Goal: Task Accomplishment & Management: Complete application form

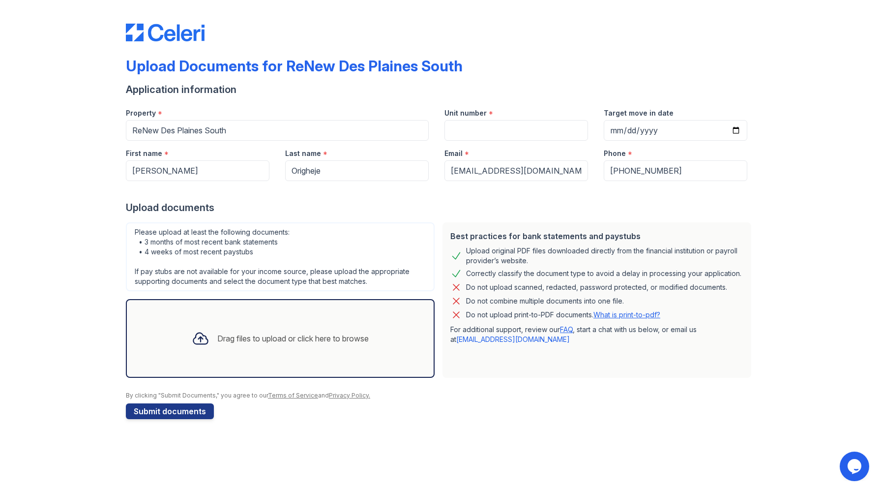
click at [199, 336] on icon at bounding box center [201, 338] width 18 height 18
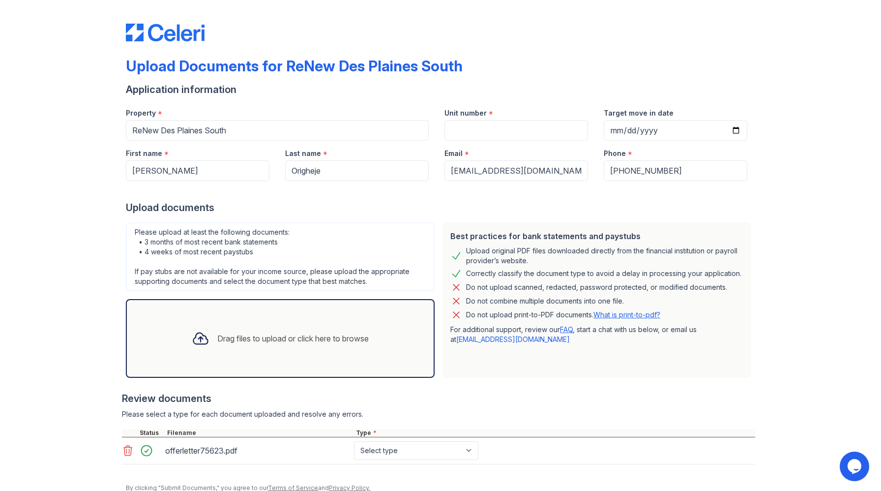
click at [509, 380] on div "Best practices for bank statements and paystubs Upload original PDF files downl…" at bounding box center [596, 299] width 317 height 163
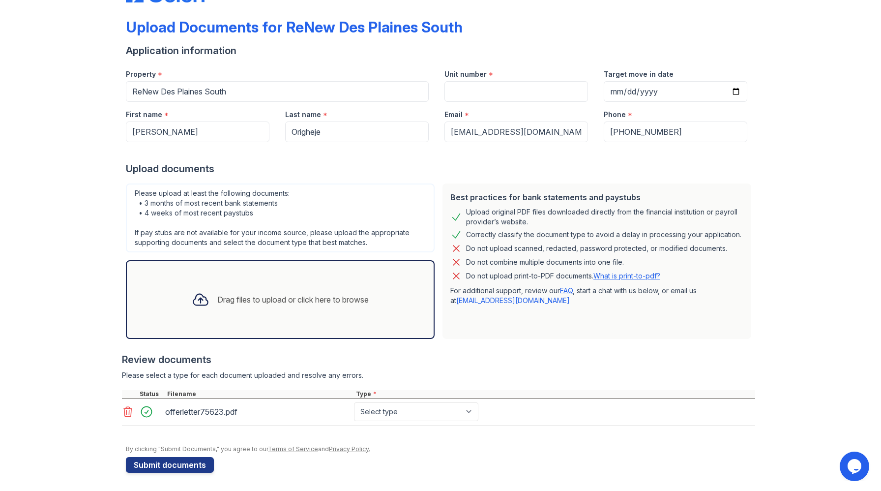
scroll to position [40, 0]
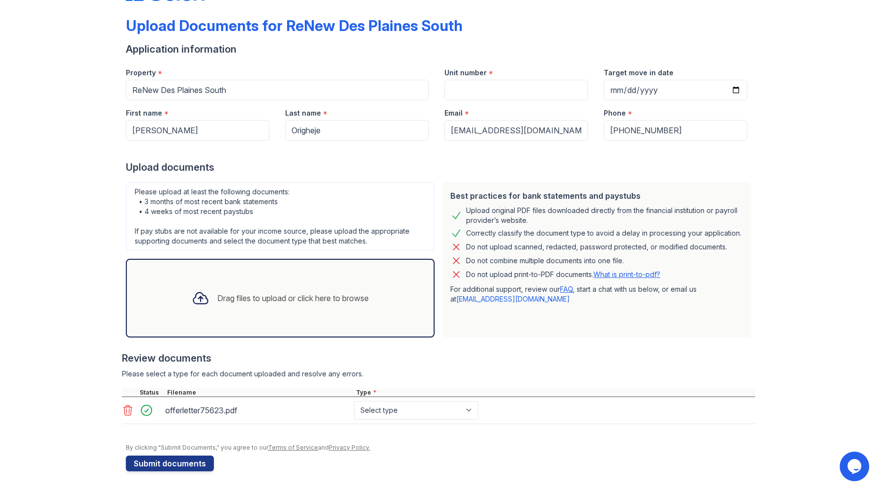
click at [196, 297] on icon at bounding box center [200, 297] width 14 height 11
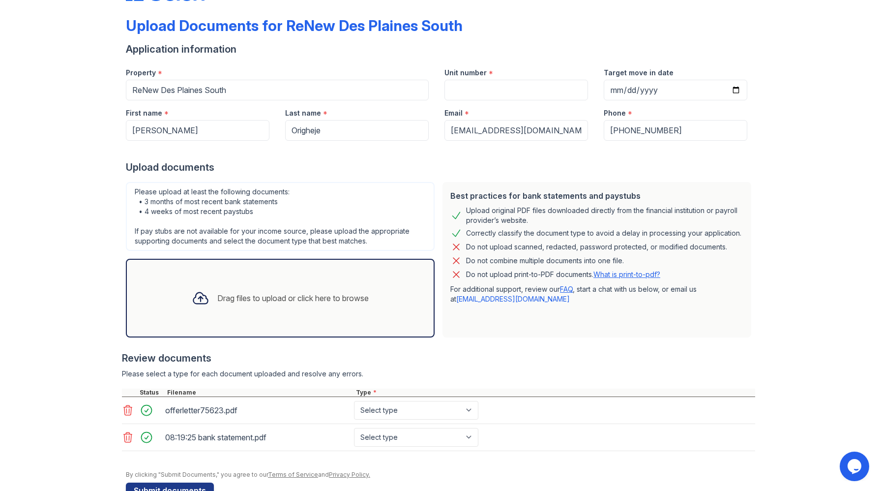
click at [205, 296] on icon at bounding box center [201, 298] width 18 height 18
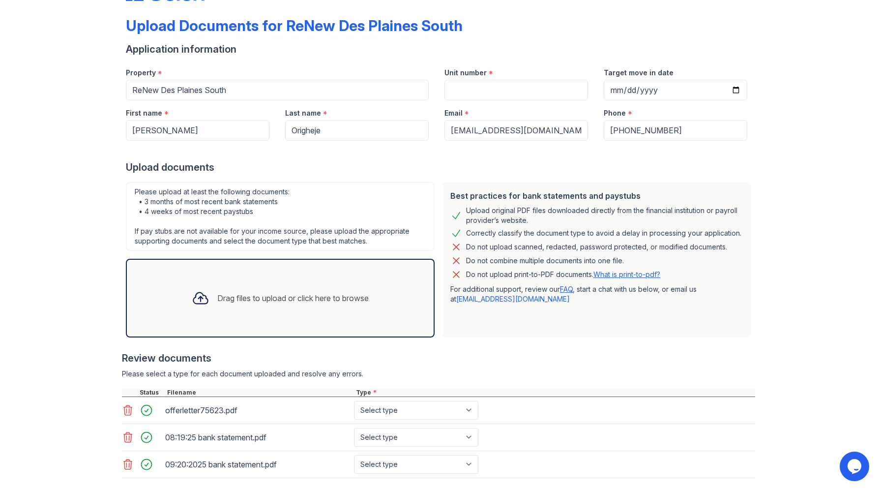
click at [680, 352] on div "Review documents" at bounding box center [438, 358] width 633 height 14
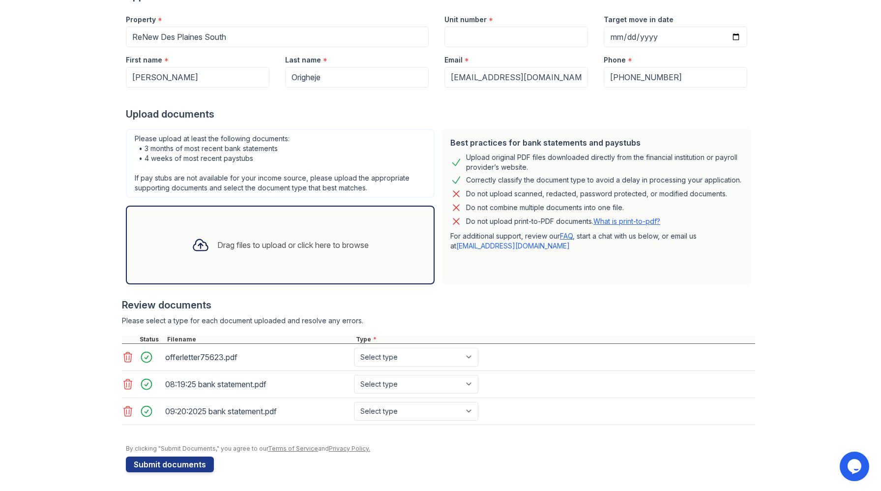
scroll to position [94, 0]
click at [812, 352] on div "Upload Documents for ReNew Des Plaines South Application information Property *…" at bounding box center [440, 198] width 849 height 585
click at [163, 466] on button "Submit documents" at bounding box center [170, 463] width 88 height 16
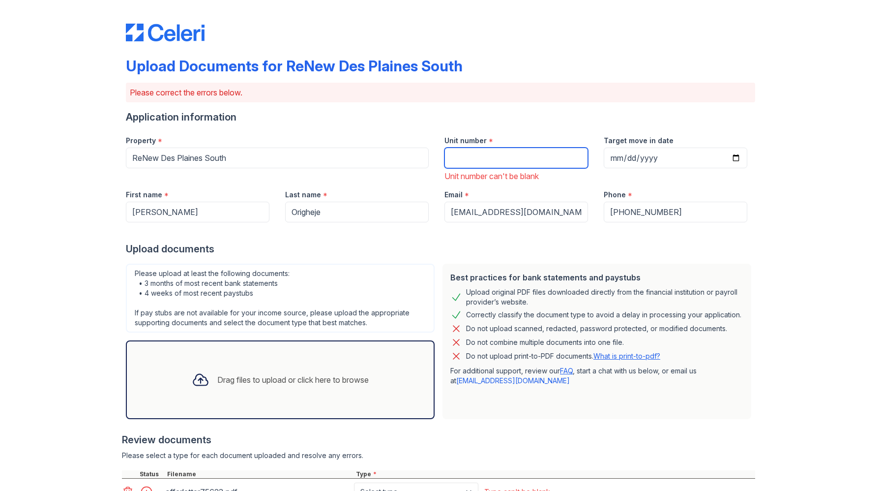
click at [484, 160] on input "Unit number" at bounding box center [516, 157] width 144 height 21
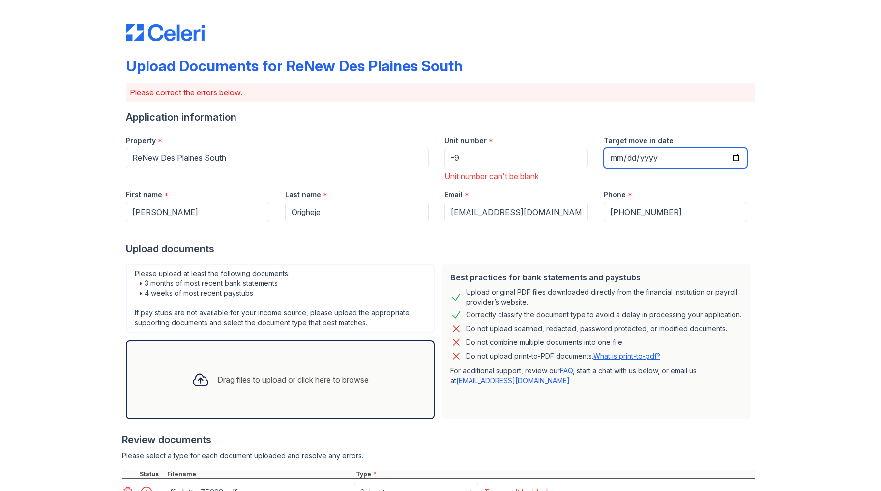
click at [622, 155] on input "Target move in date" at bounding box center [676, 157] width 144 height 21
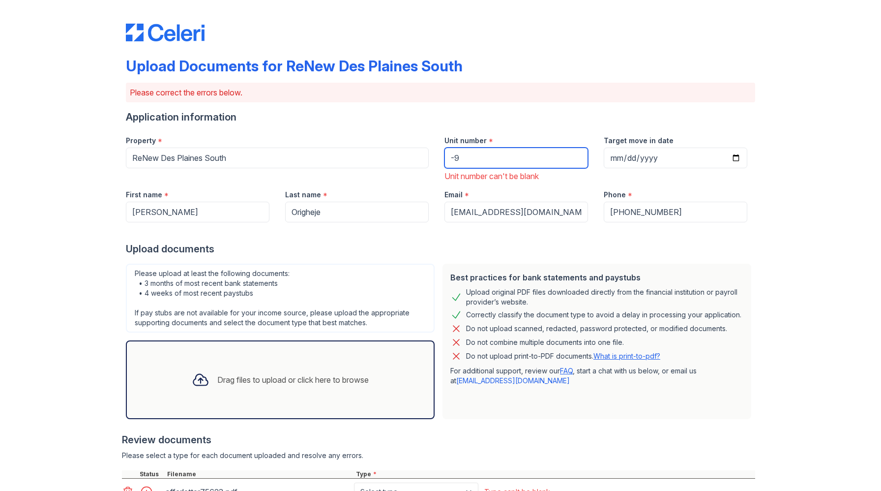
click at [455, 159] on input "-9" at bounding box center [516, 157] width 144 height 21
type input "#9"
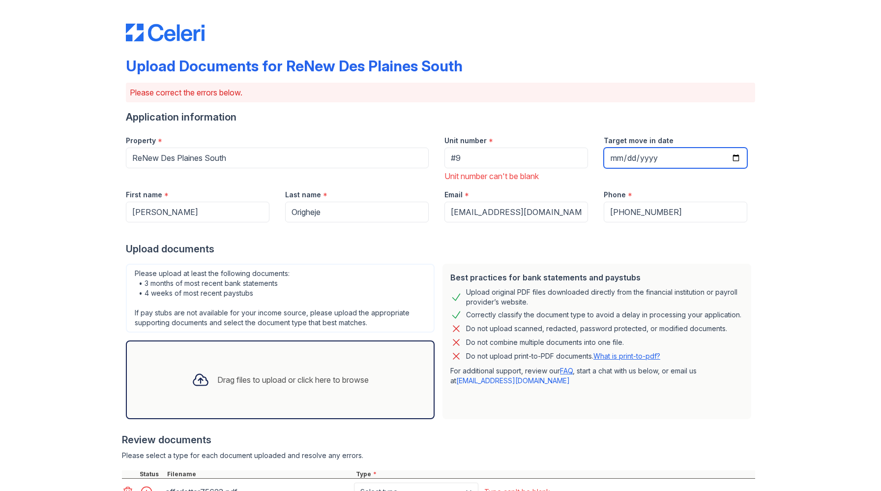
click at [624, 156] on input "Target move in date" at bounding box center [676, 157] width 144 height 21
type input "0002-10-22"
type input "[DATE]"
click at [764, 213] on div "Upload Documents for ReNew Des Plaines South Please correct the errors below. A…" at bounding box center [440, 329] width 849 height 658
click at [800, 368] on div "Upload Documents for ReNew Des Plaines South Please correct the errors below. A…" at bounding box center [440, 329] width 849 height 658
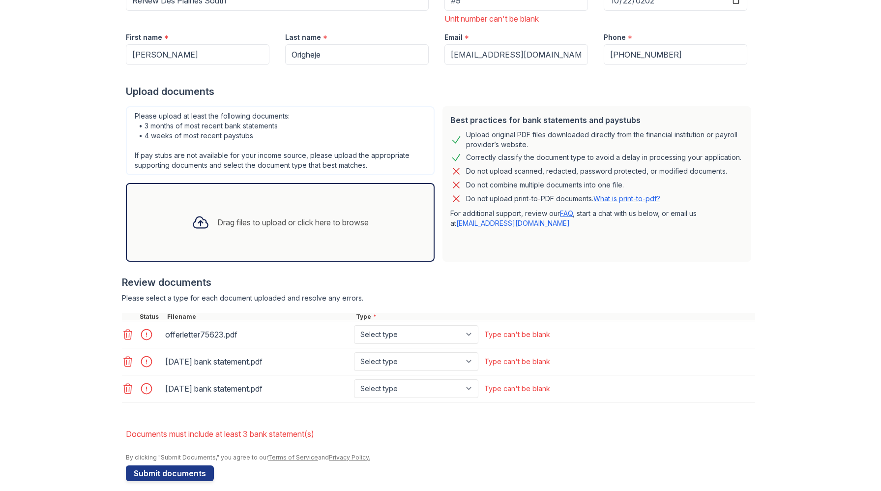
scroll to position [167, 0]
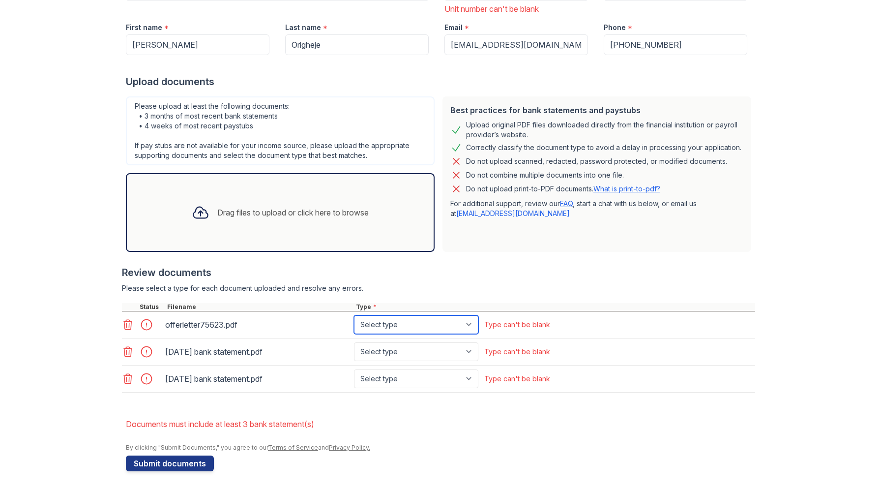
click at [472, 324] on select "Select type Paystub Bank Statement Offer Letter Tax Documents Benefit Award Let…" at bounding box center [416, 324] width 124 height 19
click at [354, 315] on select "Select type Paystub Bank Statement Offer Letter Tax Documents Benefit Award Let…" at bounding box center [416, 324] width 124 height 19
click at [469, 323] on select "Select type Paystub Bank Statement Offer Letter Tax Documents Benefit Award Let…" at bounding box center [416, 324] width 124 height 19
select select "benefit_award_letter"
click at [354, 315] on select "Select type Paystub Bank Statement Offer Letter Tax Documents Benefit Award Let…" at bounding box center [416, 324] width 124 height 19
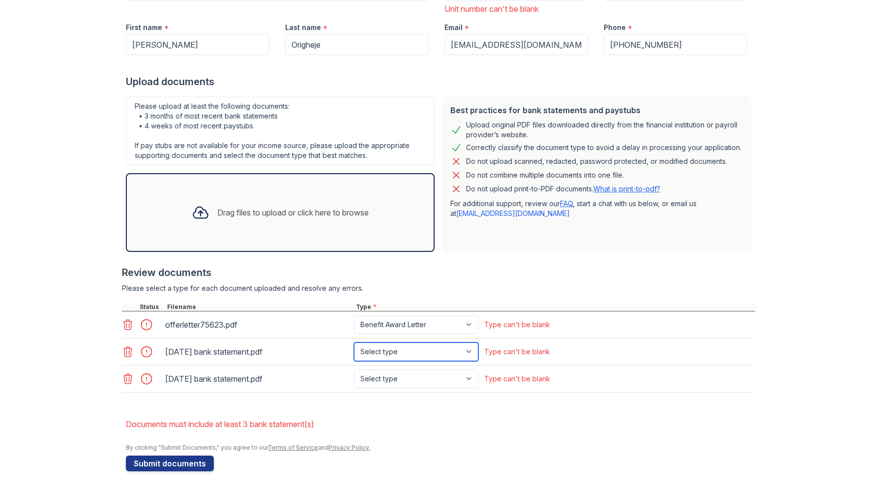
click at [469, 351] on select "Select type Paystub Bank Statement Offer Letter Tax Documents Benefit Award Let…" at bounding box center [416, 351] width 124 height 19
select select "bank_statement"
click at [354, 342] on select "Select type Paystub Bank Statement Offer Letter Tax Documents Benefit Award Let…" at bounding box center [416, 351] width 124 height 19
click at [468, 377] on select "Select type Paystub Bank Statement Offer Letter Tax Documents Benefit Award Let…" at bounding box center [416, 378] width 124 height 19
select select "bank_statement"
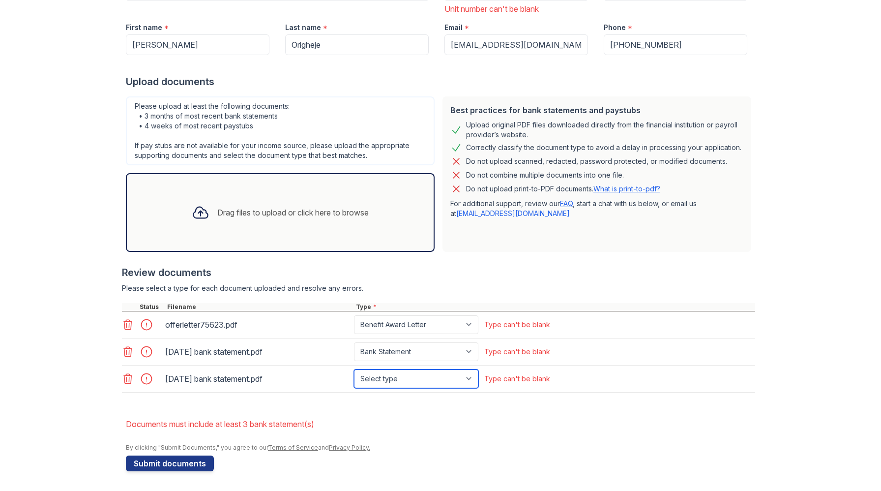
click at [354, 369] on select "Select type Paystub Bank Statement Offer Letter Tax Documents Benefit Award Let…" at bounding box center [416, 378] width 124 height 19
click at [545, 428] on li "Documents must include at least 3 bank statement(s)" at bounding box center [440, 424] width 629 height 20
click at [173, 464] on button "Submit documents" at bounding box center [170, 463] width 88 height 16
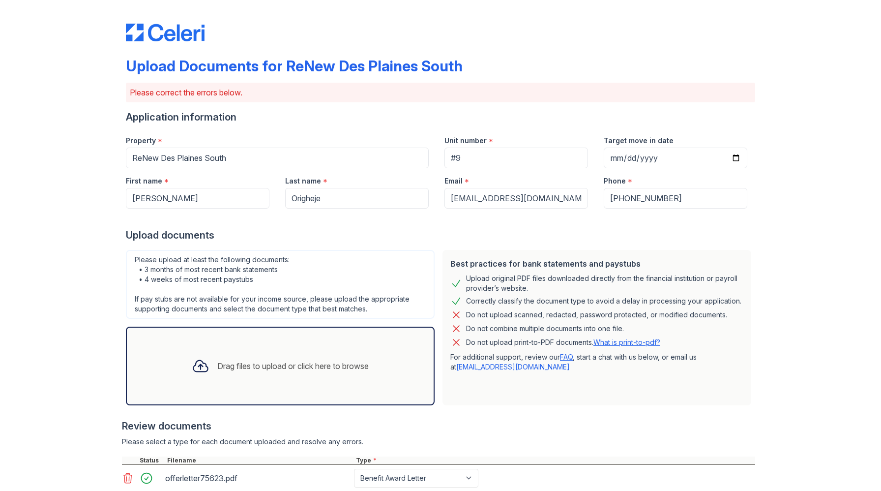
click at [542, 431] on div "Review documents" at bounding box center [438, 426] width 633 height 14
click at [481, 417] on div at bounding box center [438, 414] width 633 height 10
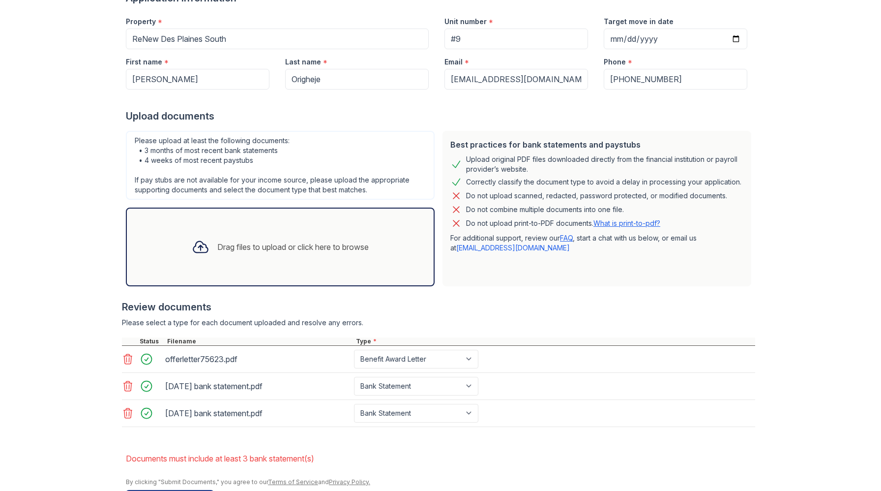
scroll to position [153, 0]
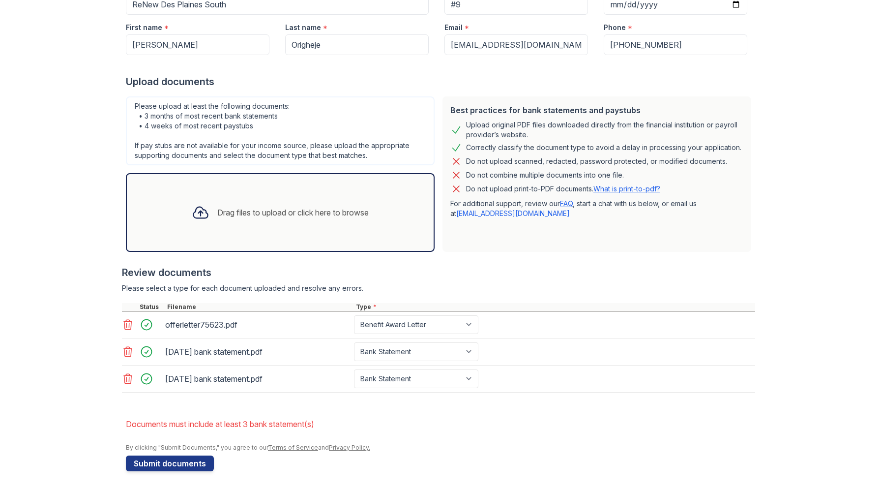
click at [204, 213] on icon at bounding box center [200, 212] width 14 height 11
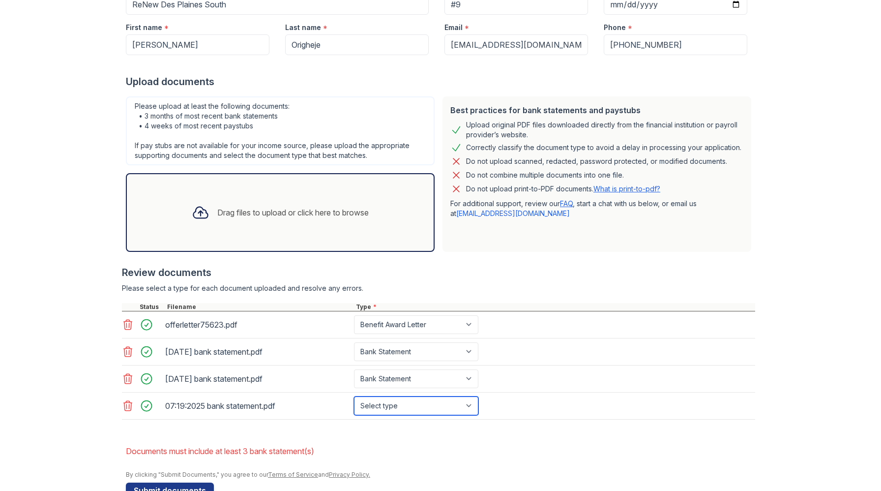
click at [470, 406] on select "Select type Paystub Bank Statement Offer Letter Tax Documents Benefit Award Let…" at bounding box center [416, 405] width 124 height 19
select select "bank_statement"
click at [354, 396] on select "Select type Paystub Bank Statement Offer Letter Tax Documents Benefit Award Let…" at bounding box center [416, 405] width 124 height 19
click at [587, 444] on li "Documents must include at least 3 bank statement(s)" at bounding box center [440, 451] width 629 height 20
click at [661, 448] on li "Documents must include at least 3 bank statement(s)" at bounding box center [440, 451] width 629 height 20
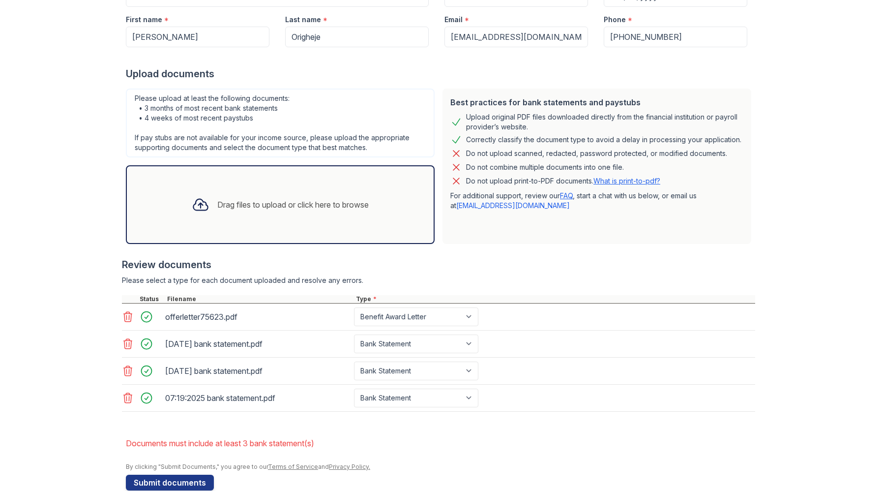
scroll to position [180, 0]
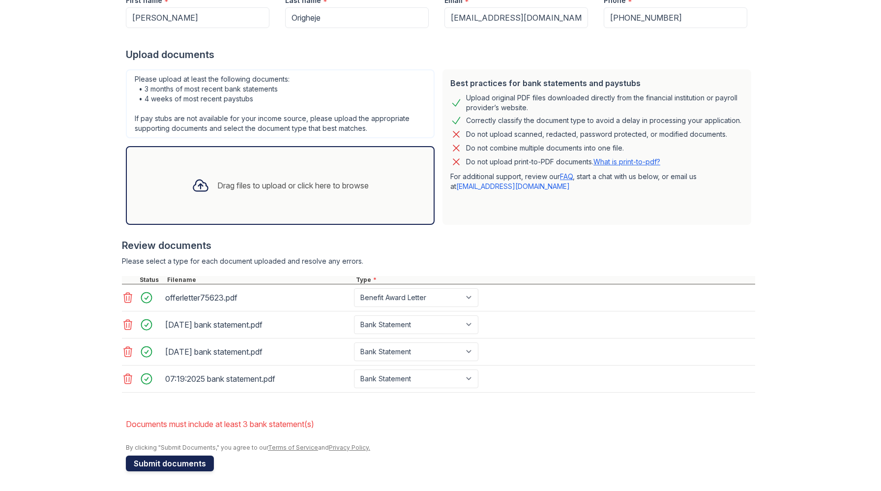
click at [182, 464] on button "Submit documents" at bounding box center [170, 463] width 88 height 16
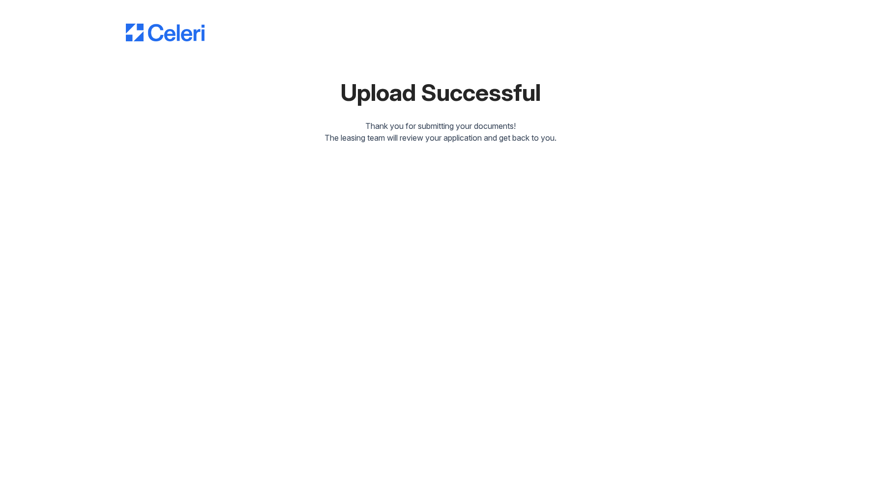
click at [600, 120] on div "Thank you for submitting your documents!" at bounding box center [440, 126] width 629 height 12
click at [466, 198] on div "Upload Successful Thank you for submitting your documents! The leasing team wil…" at bounding box center [440, 245] width 881 height 491
